Goal: Share content

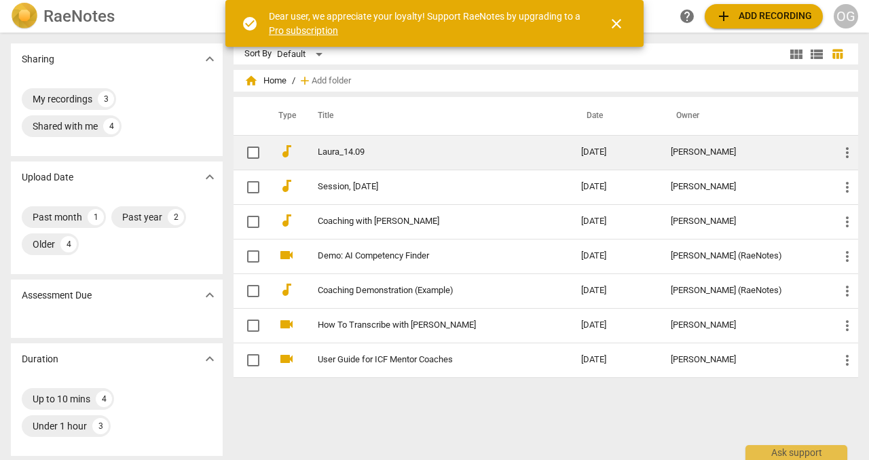
click at [383, 147] on link "Laura_14.09" at bounding box center [425, 152] width 215 height 10
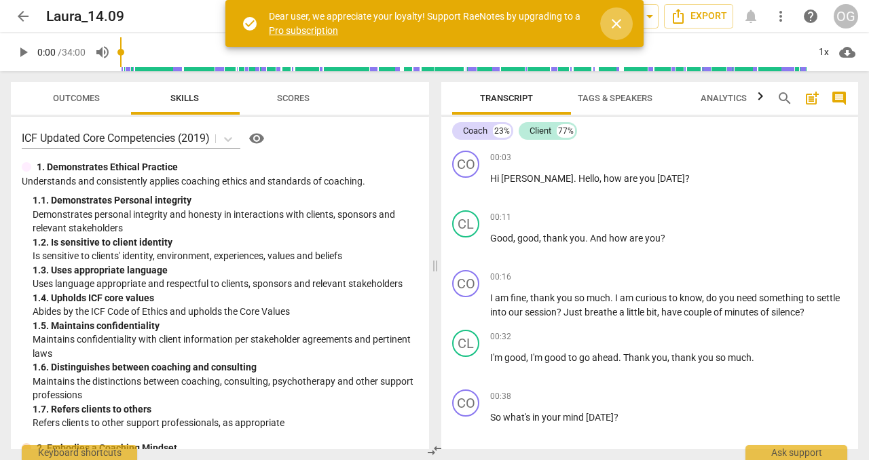
click at [616, 27] on span "close" at bounding box center [616, 24] width 16 height 16
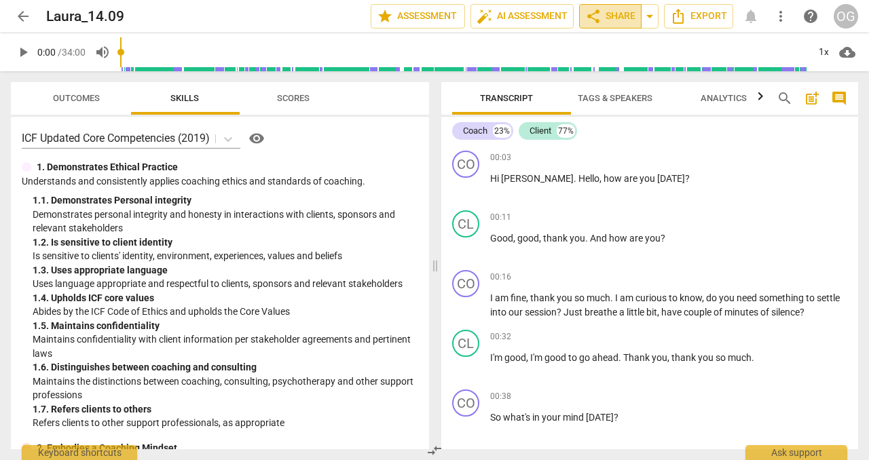
click at [585, 14] on span "share Share" at bounding box center [610, 16] width 50 height 16
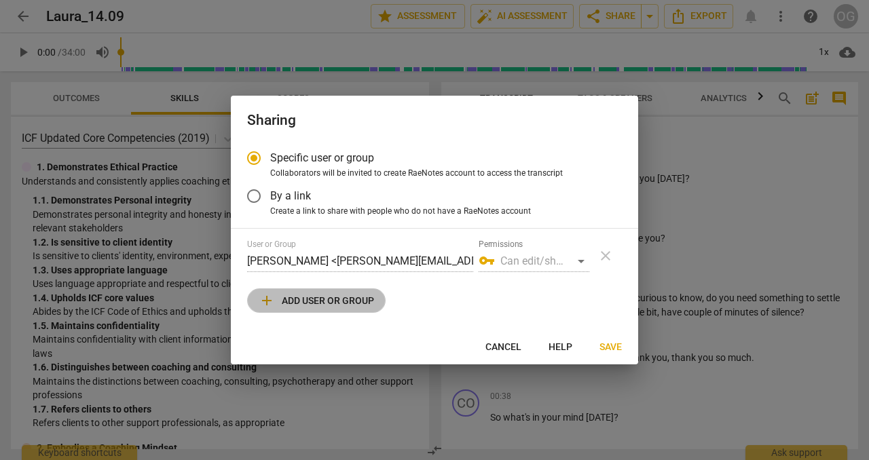
click at [374, 309] on span "add Add user or group" at bounding box center [316, 301] width 115 height 16
radio input "false"
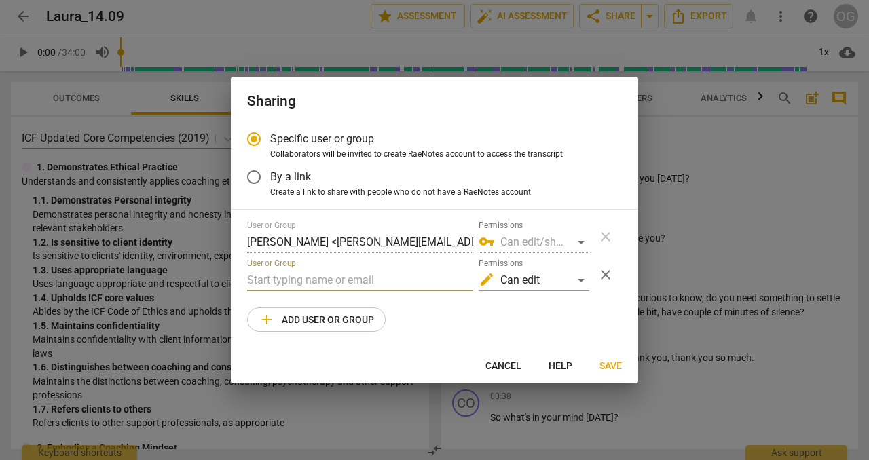
click at [388, 291] on input "text" at bounding box center [360, 281] width 226 height 22
click at [257, 291] on input "text" at bounding box center [360, 281] width 226 height 22
paste input "[PERSON_NAME][EMAIL_ADDRESS][DOMAIN_NAME]"
type input "[PERSON_NAME][EMAIL_ADDRESS][DOMAIN_NAME]"
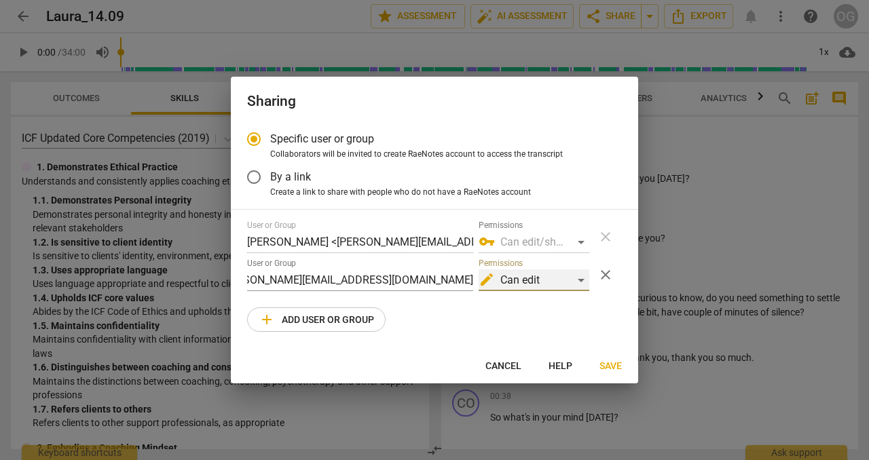
scroll to position [0, 0]
click at [575, 291] on div "edit Can edit" at bounding box center [534, 281] width 111 height 22
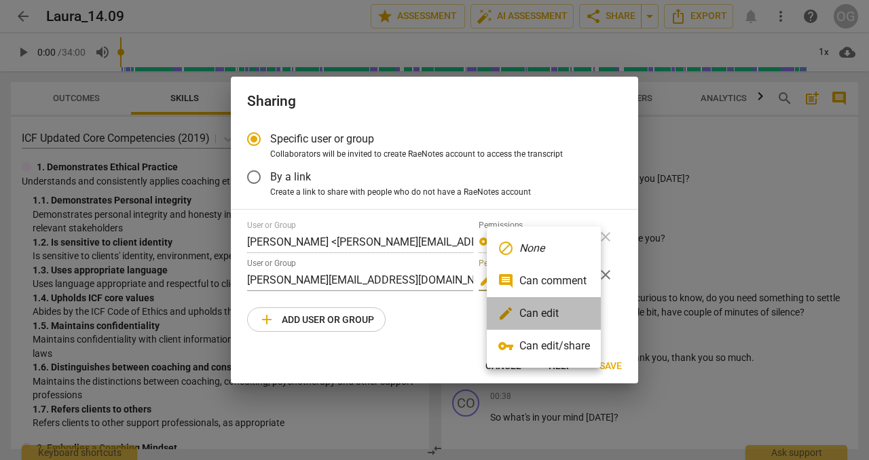
click at [584, 312] on li "edit Can edit" at bounding box center [544, 313] width 114 height 33
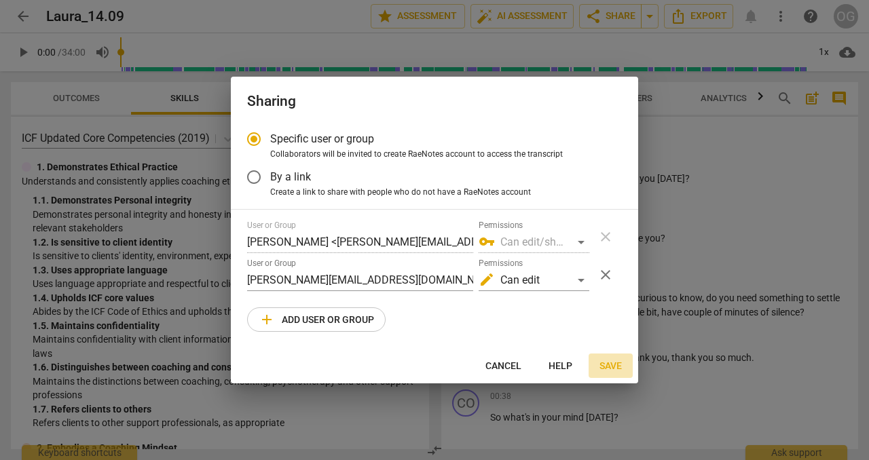
click at [611, 374] on span "Save" at bounding box center [611, 367] width 22 height 14
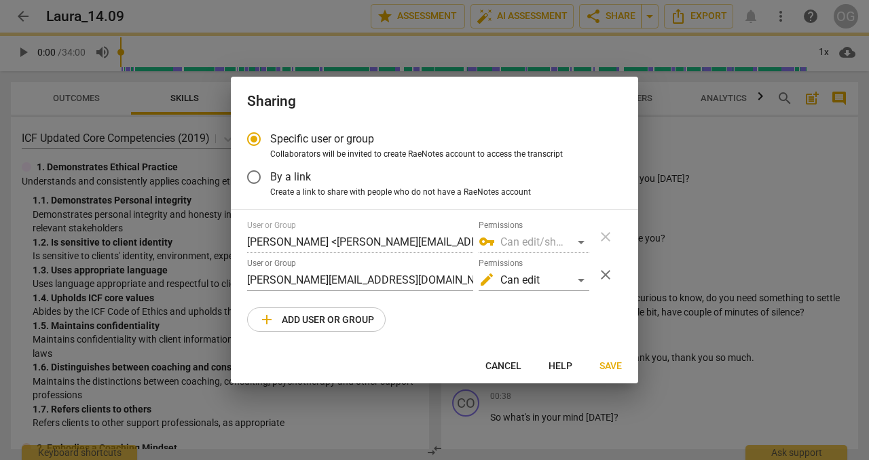
radio input "false"
type input "[PERSON_NAME] <[PERSON_NAME][EMAIL_ADDRESS][DOMAIN_NAME]>"
